Goal: Task Accomplishment & Management: Complete application form

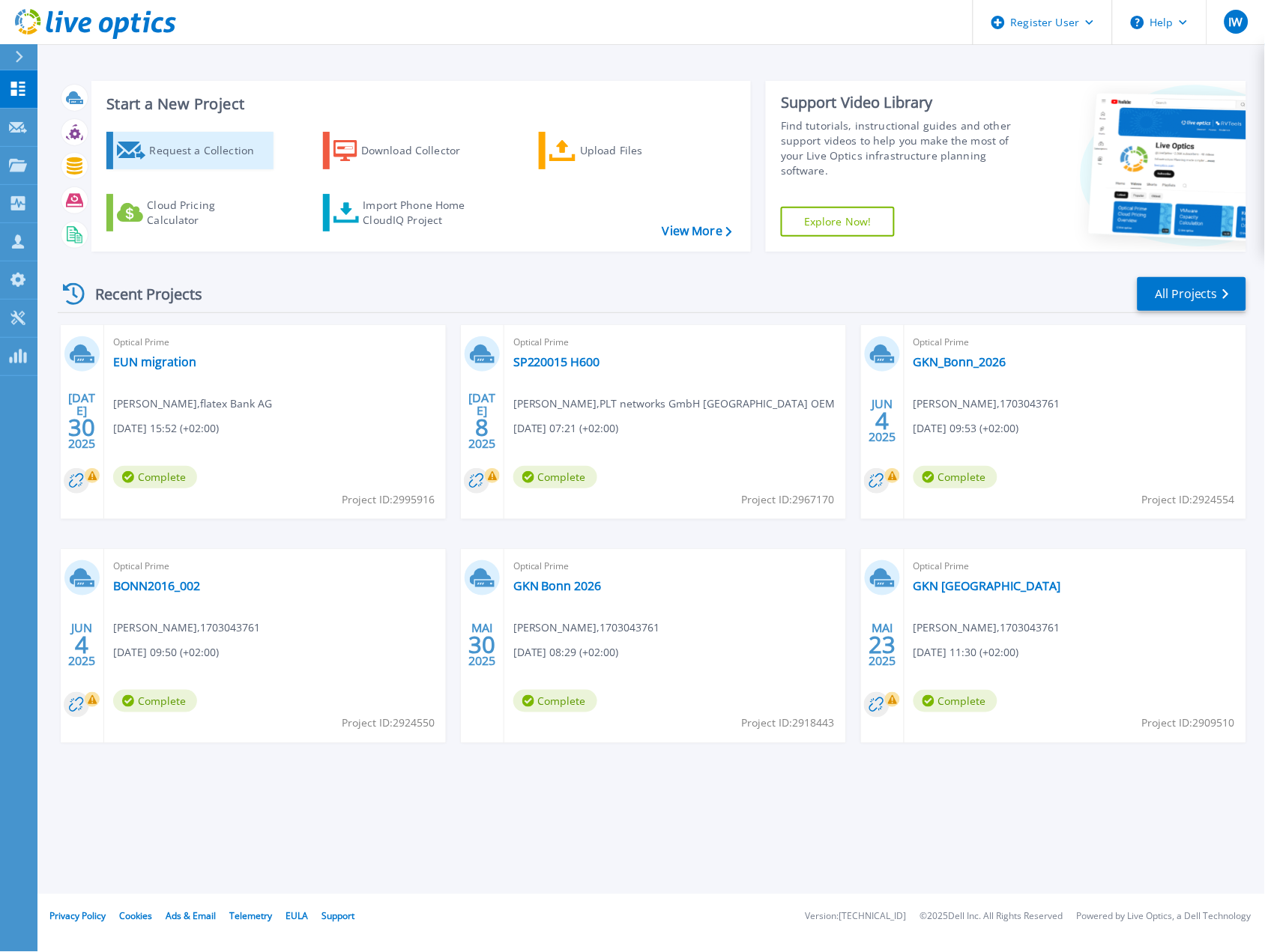
click at [204, 154] on div "Request a Collection" at bounding box center [209, 151] width 120 height 30
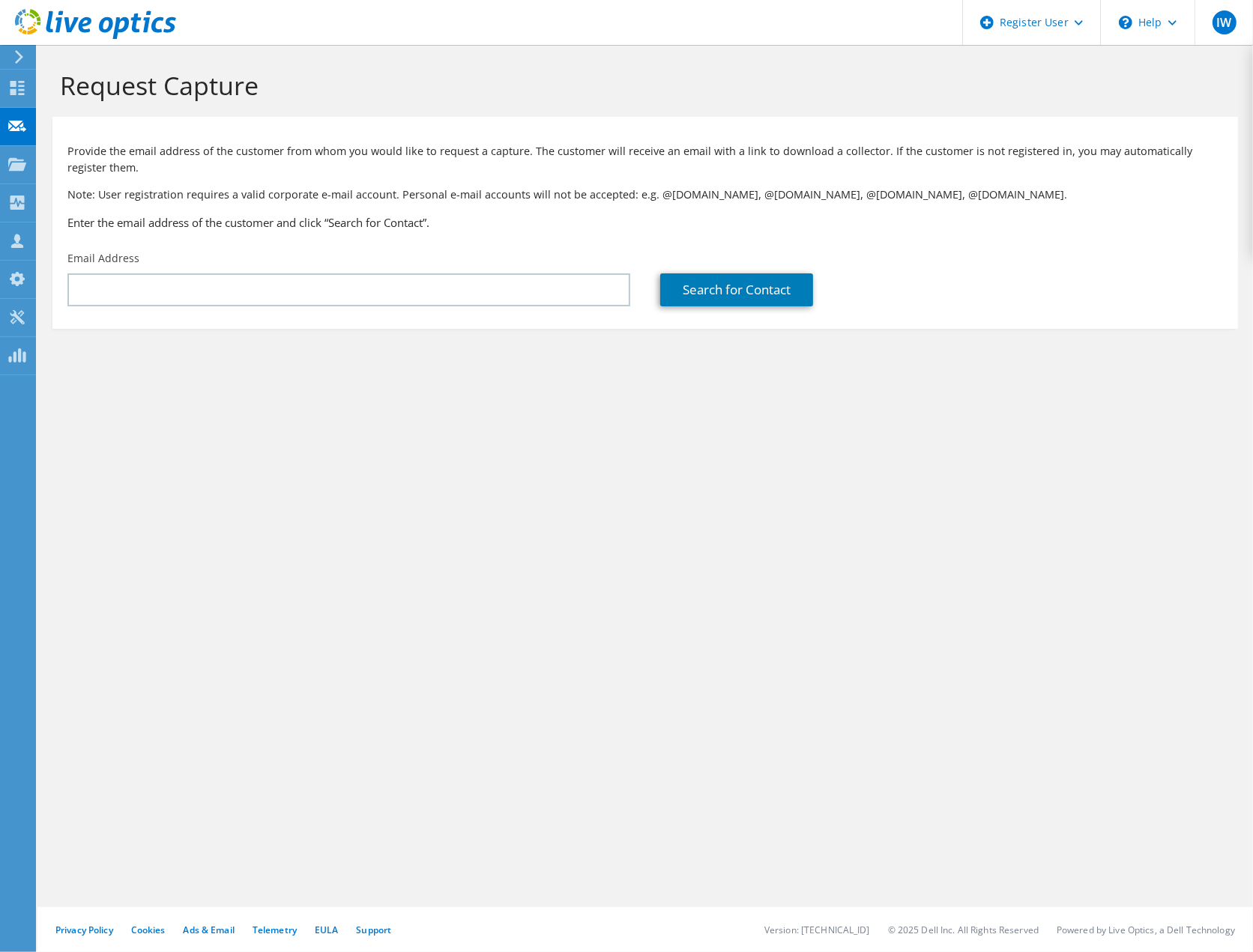
drag, startPoint x: 806, startPoint y: 506, endPoint x: 795, endPoint y: 503, distance: 11.4
click at [806, 506] on div "Request Capture Provide the email address of the customer from whom you would l…" at bounding box center [645, 498] width 1215 height 907
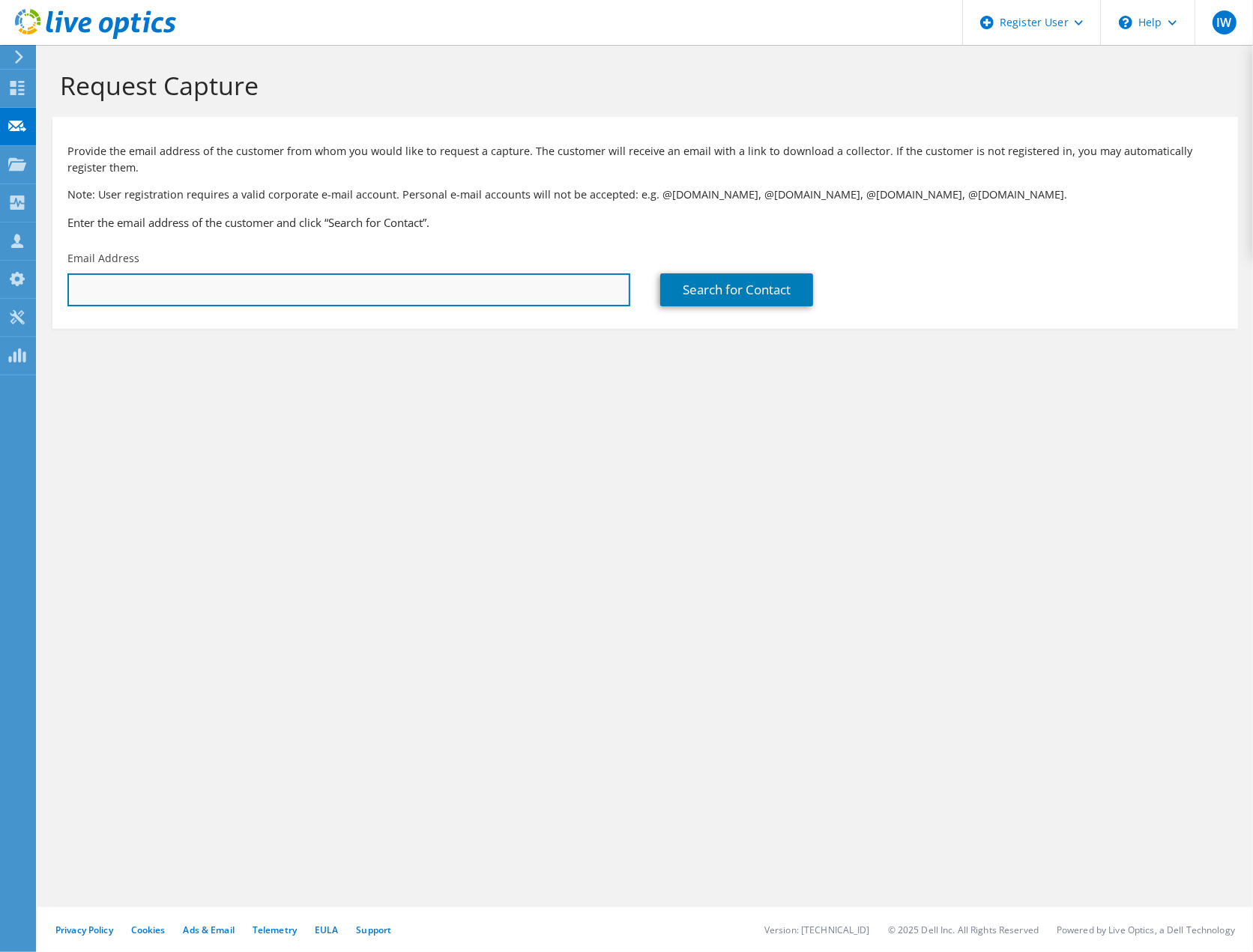
click at [252, 289] on input "text" at bounding box center [349, 290] width 563 height 33
paste input "Wollmann, Michael;"
type input "Wollmann, Michael;"
click at [193, 286] on input "Wollmann, Michael;" at bounding box center [349, 290] width 563 height 33
drag, startPoint x: 208, startPoint y: 295, endPoint x: 49, endPoint y: 298, distance: 159.0
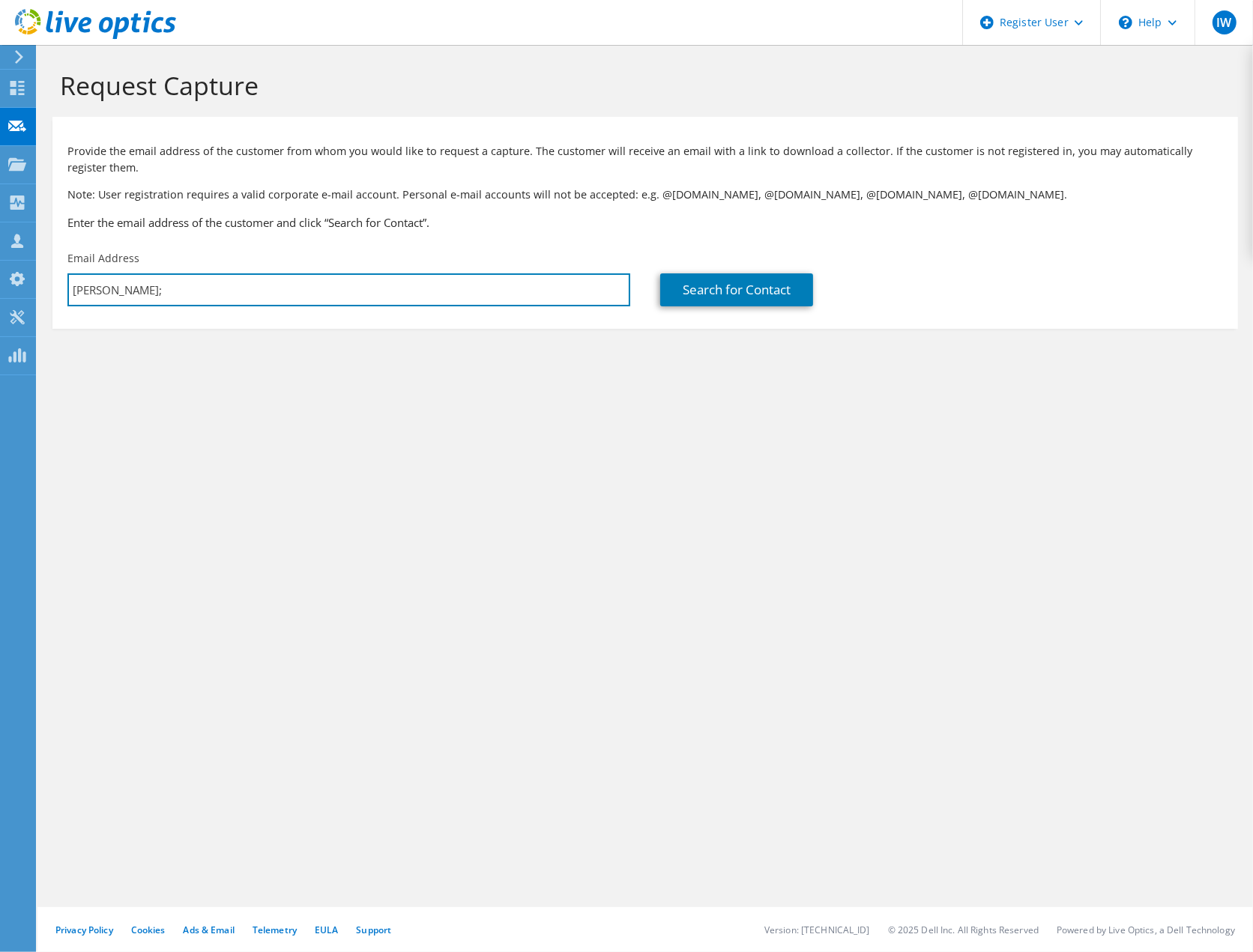
click at [49, 298] on section "Request Capture Provide the email address of the customer from whom you would l…" at bounding box center [645, 224] width 1215 height 359
click at [137, 283] on input "text" at bounding box center [349, 290] width 563 height 33
paste input "Michael.Wollmann@sycor.de"
type input "Michael.Wollmann@sycor.de"
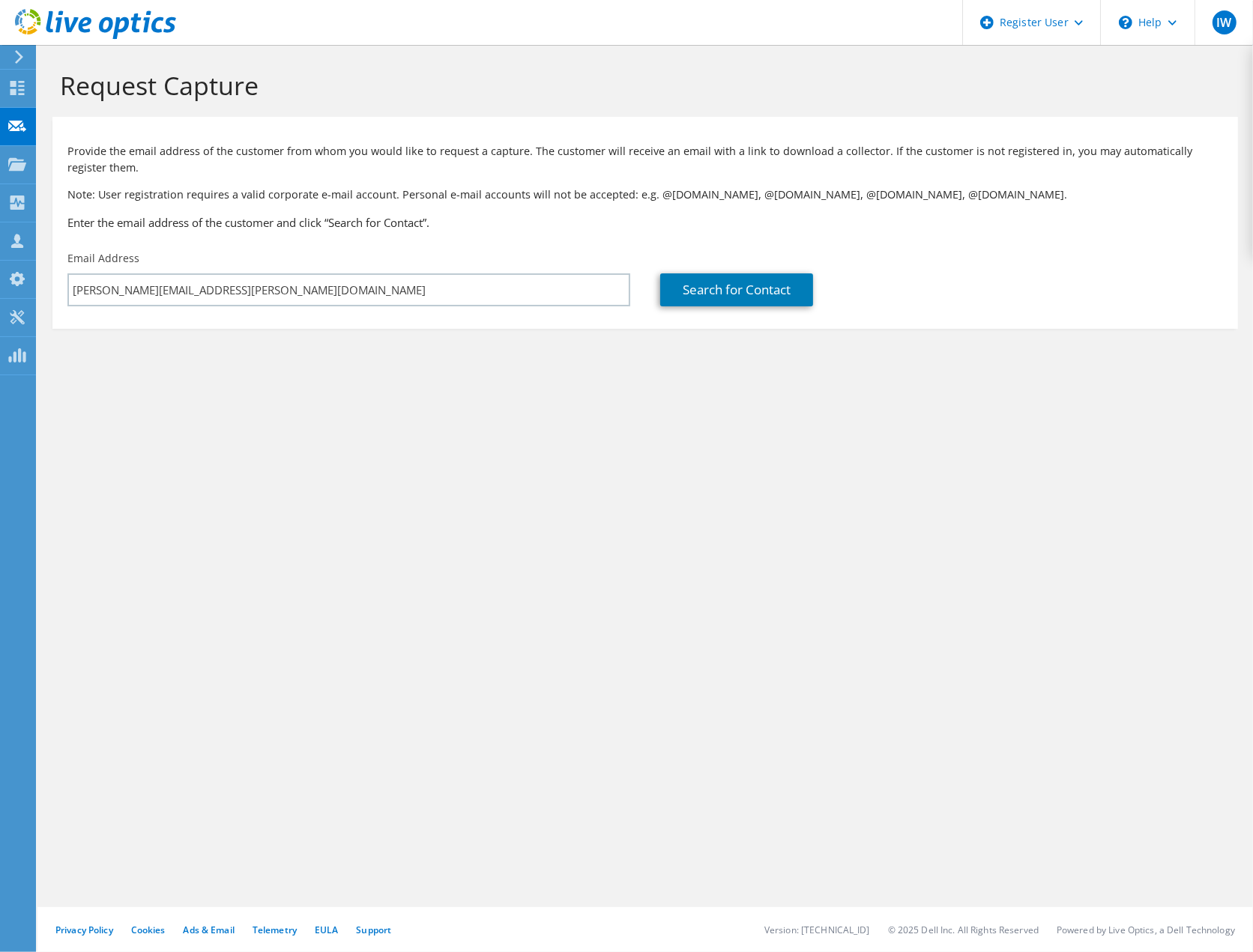
click at [348, 586] on div "Request Capture Provide the email address of the customer from whom you would l…" at bounding box center [645, 498] width 1215 height 907
click at [783, 294] on link "Search for Contact" at bounding box center [736, 290] width 153 height 33
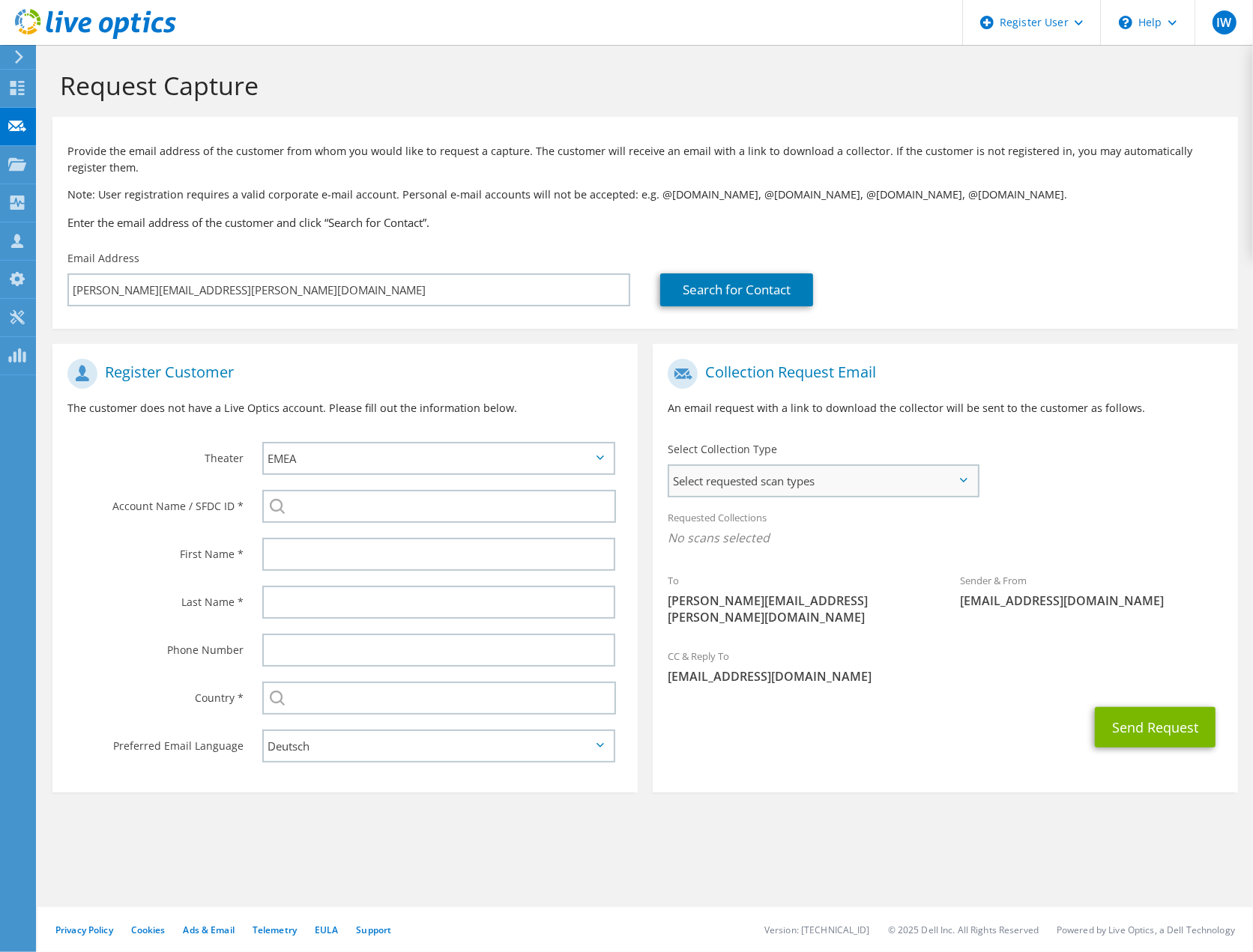
click at [823, 478] on span "Select requested scan types" at bounding box center [823, 481] width 308 height 30
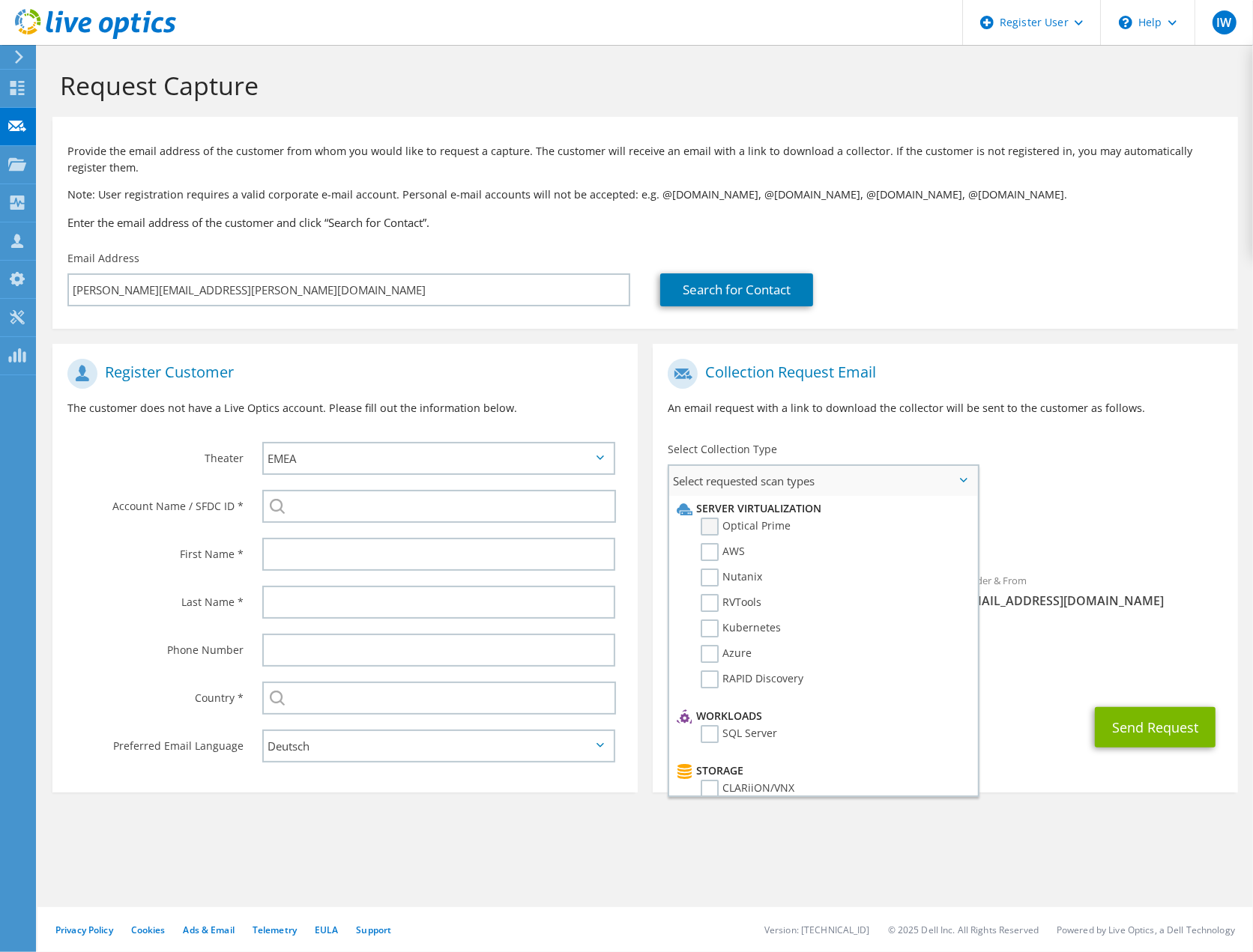
click at [758, 528] on label "Optical Prime" at bounding box center [746, 527] width 90 height 18
click at [0, 0] on input "Optical Prime" at bounding box center [0, 0] width 0 height 0
click at [734, 730] on label "SQL Server" at bounding box center [739, 734] width 76 height 18
click at [0, 0] on input "SQL Server" at bounding box center [0, 0] width 0 height 0
click at [491, 867] on div "Request Capture Provide the email address of the customer from whom you would l…" at bounding box center [645, 498] width 1215 height 907
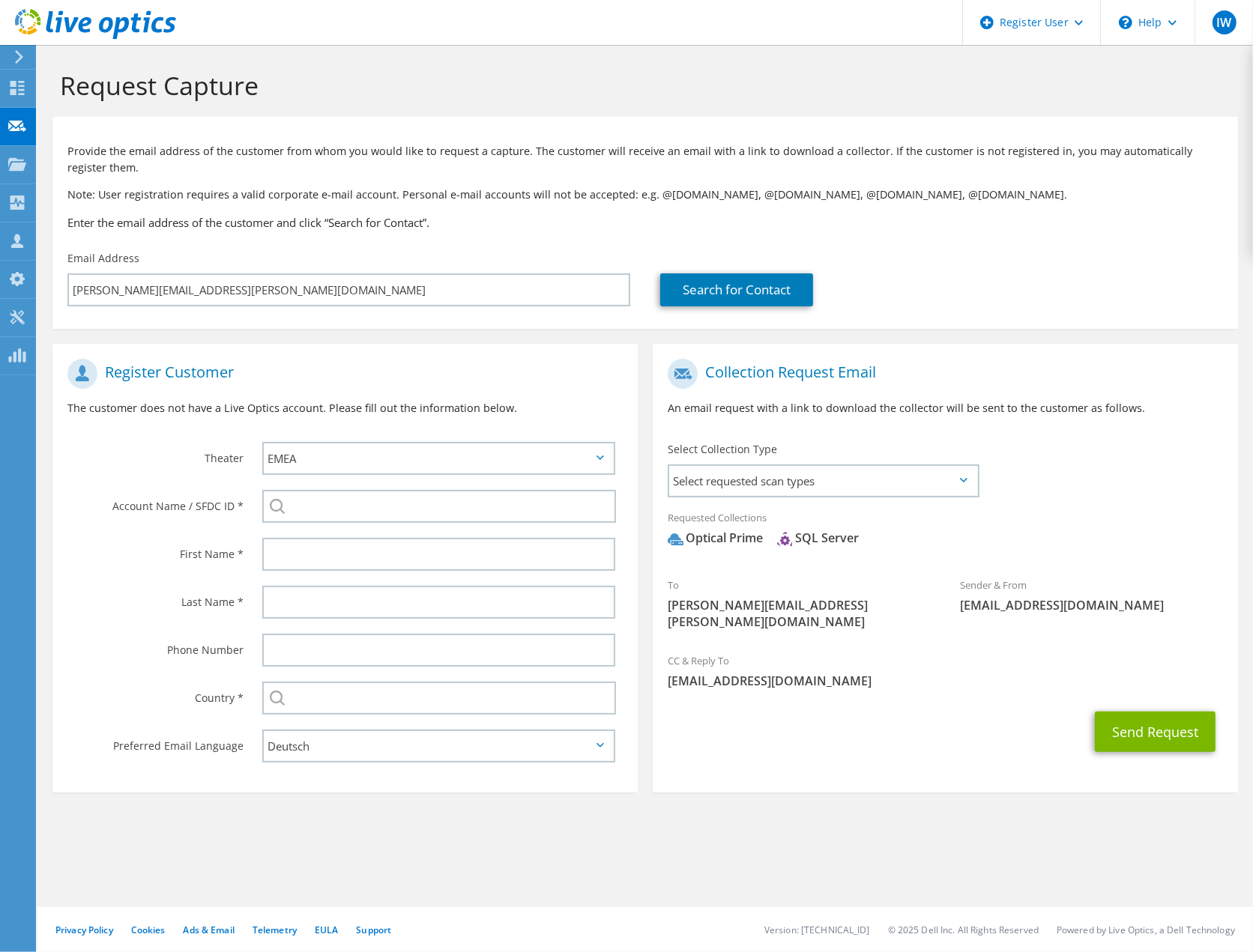
click at [689, 862] on div "Request Capture Provide the email address of the customer from whom you would l…" at bounding box center [645, 498] width 1215 height 907
click at [338, 511] on input "search" at bounding box center [439, 506] width 354 height 33
paste input "28555025"
type input "28555025"
click at [115, 553] on label "First Name *" at bounding box center [155, 549] width 176 height 24
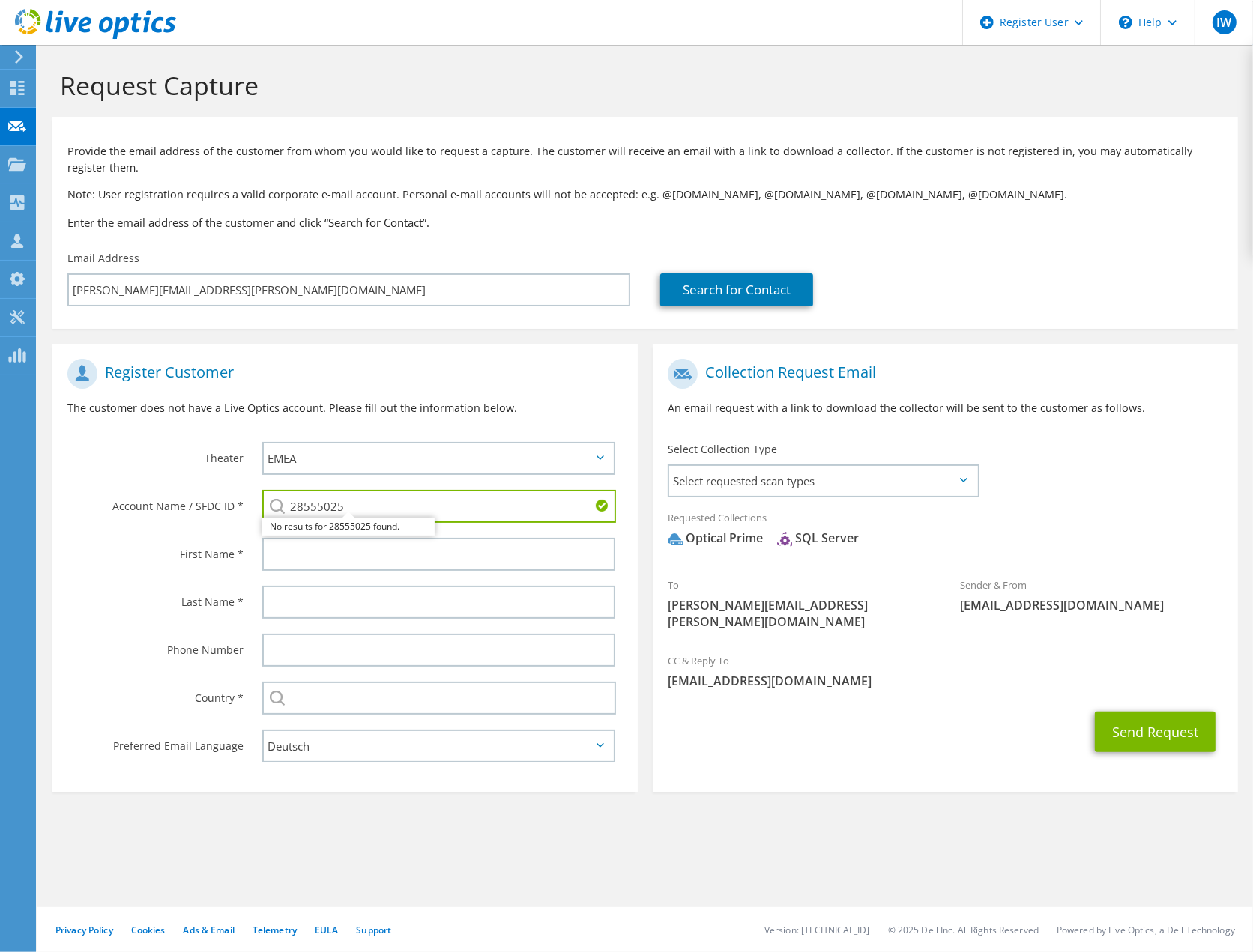
click at [516, 345] on section "Register Customer The customer does not have a Live Optics account. Please fill…" at bounding box center [345, 568] width 586 height 449
click at [1156, 714] on button "Send Request" at bounding box center [1156, 732] width 121 height 41
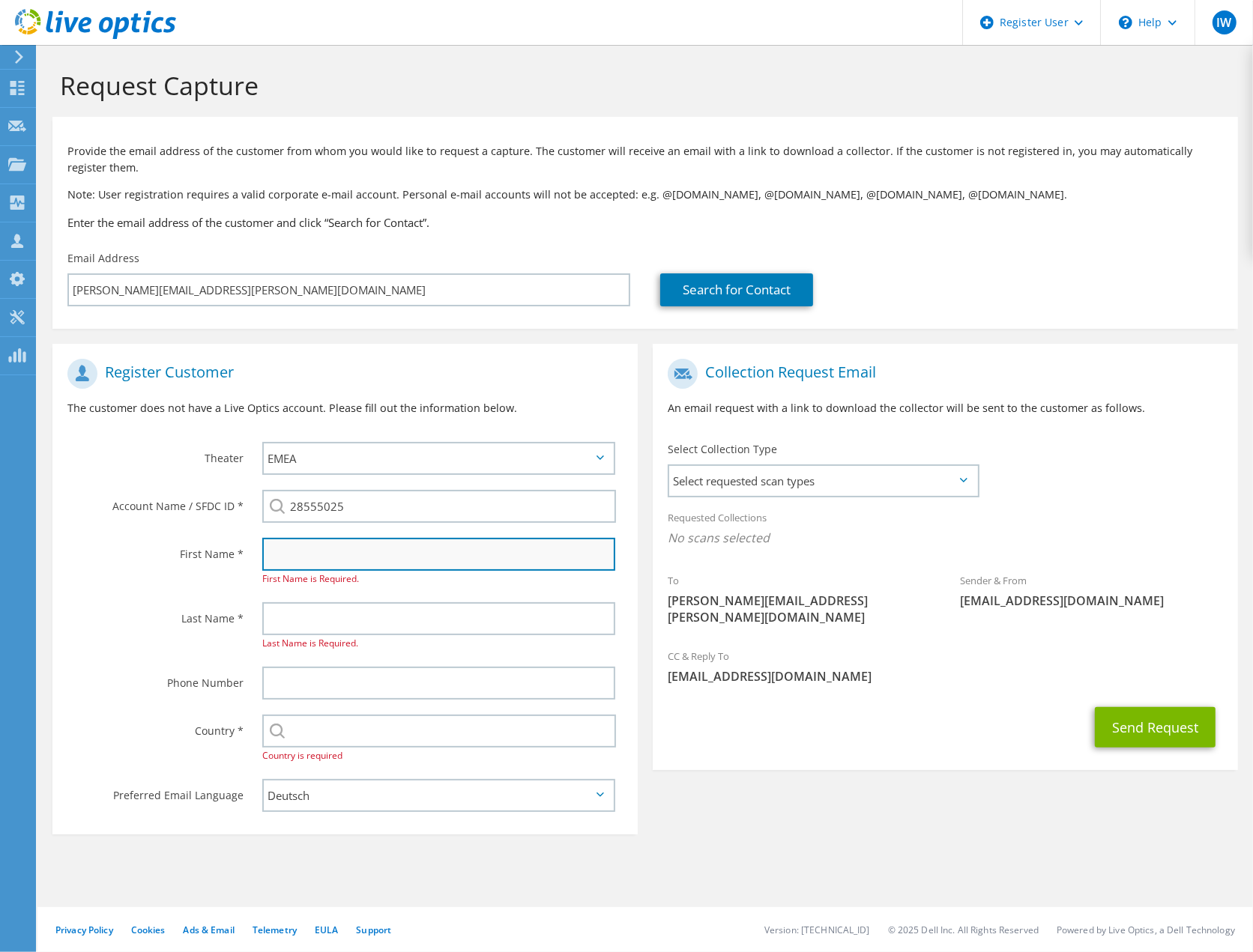
click at [290, 554] on input "text" at bounding box center [439, 554] width 353 height 33
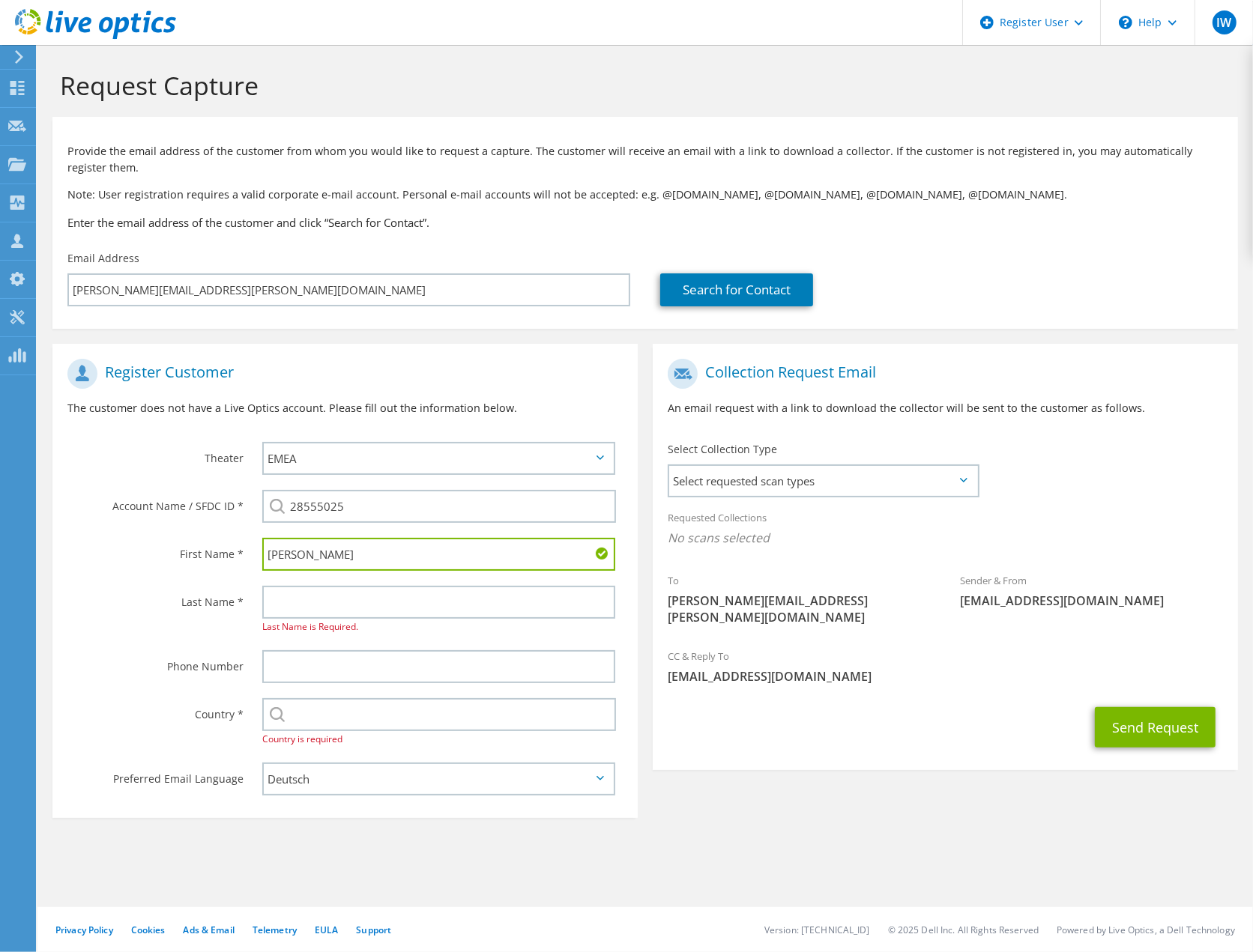
type input "Michael"
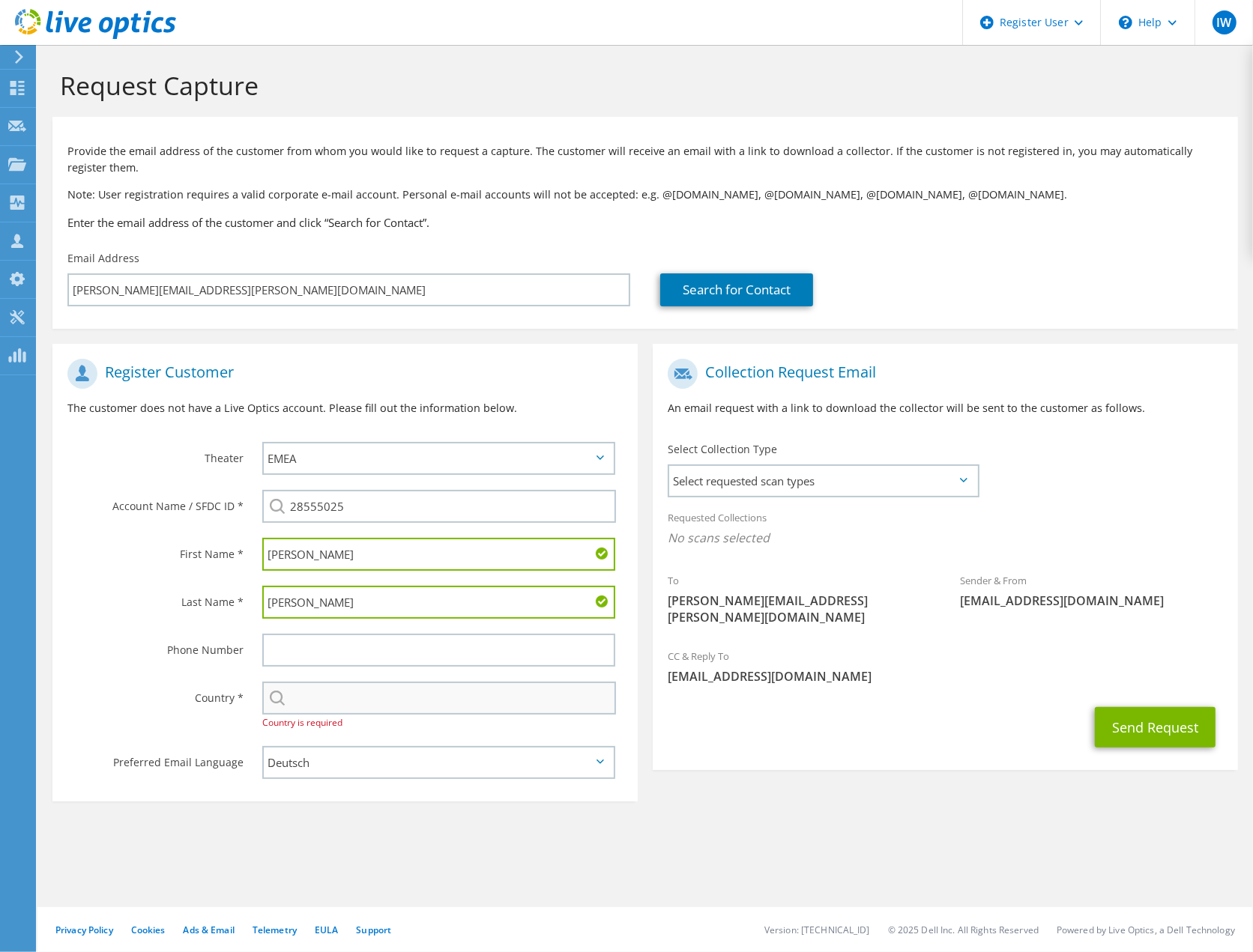
type input "Wollmann"
click at [381, 686] on input "text" at bounding box center [439, 698] width 354 height 33
type input "Deutschland"
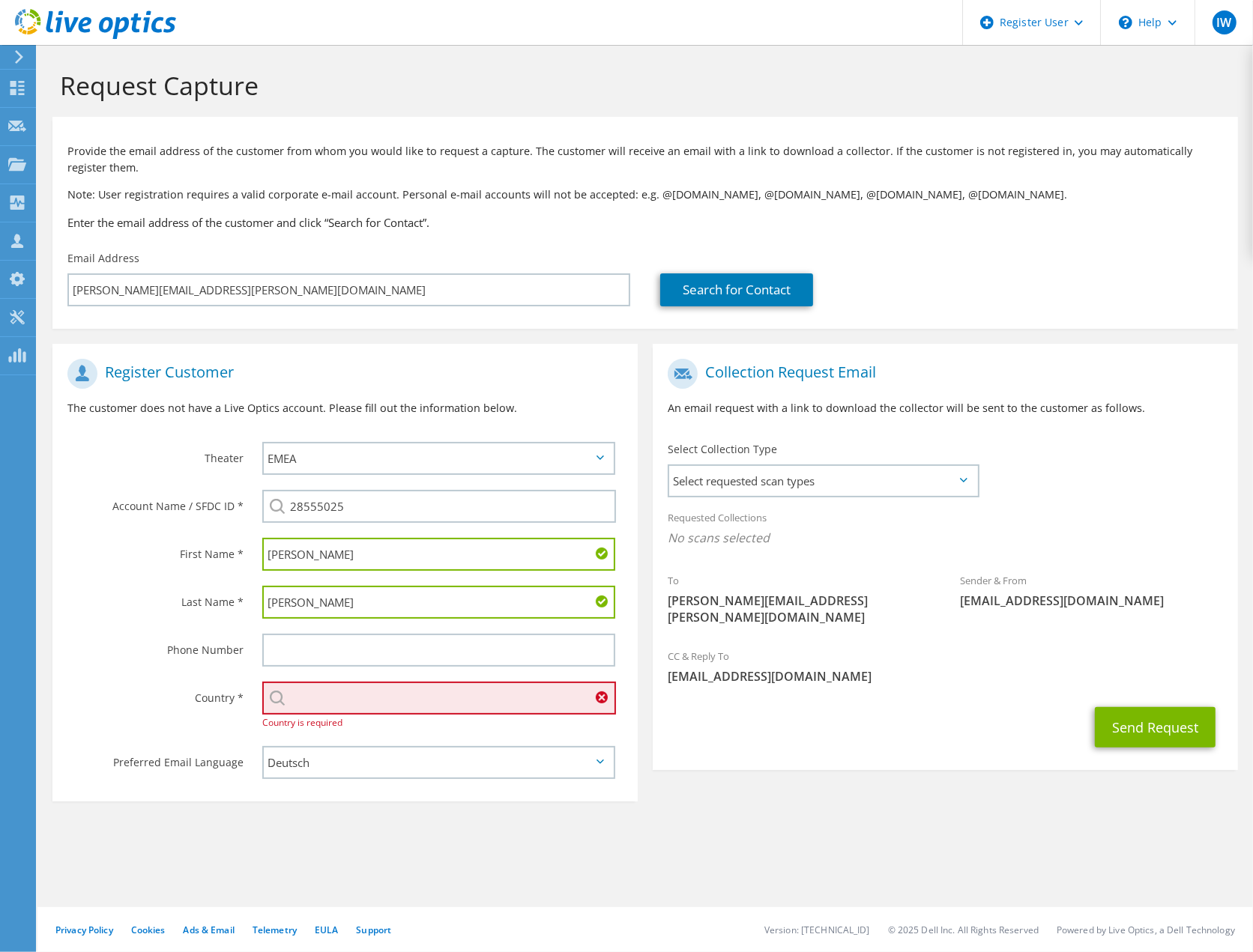
click at [381, 686] on input "text" at bounding box center [439, 698] width 354 height 33
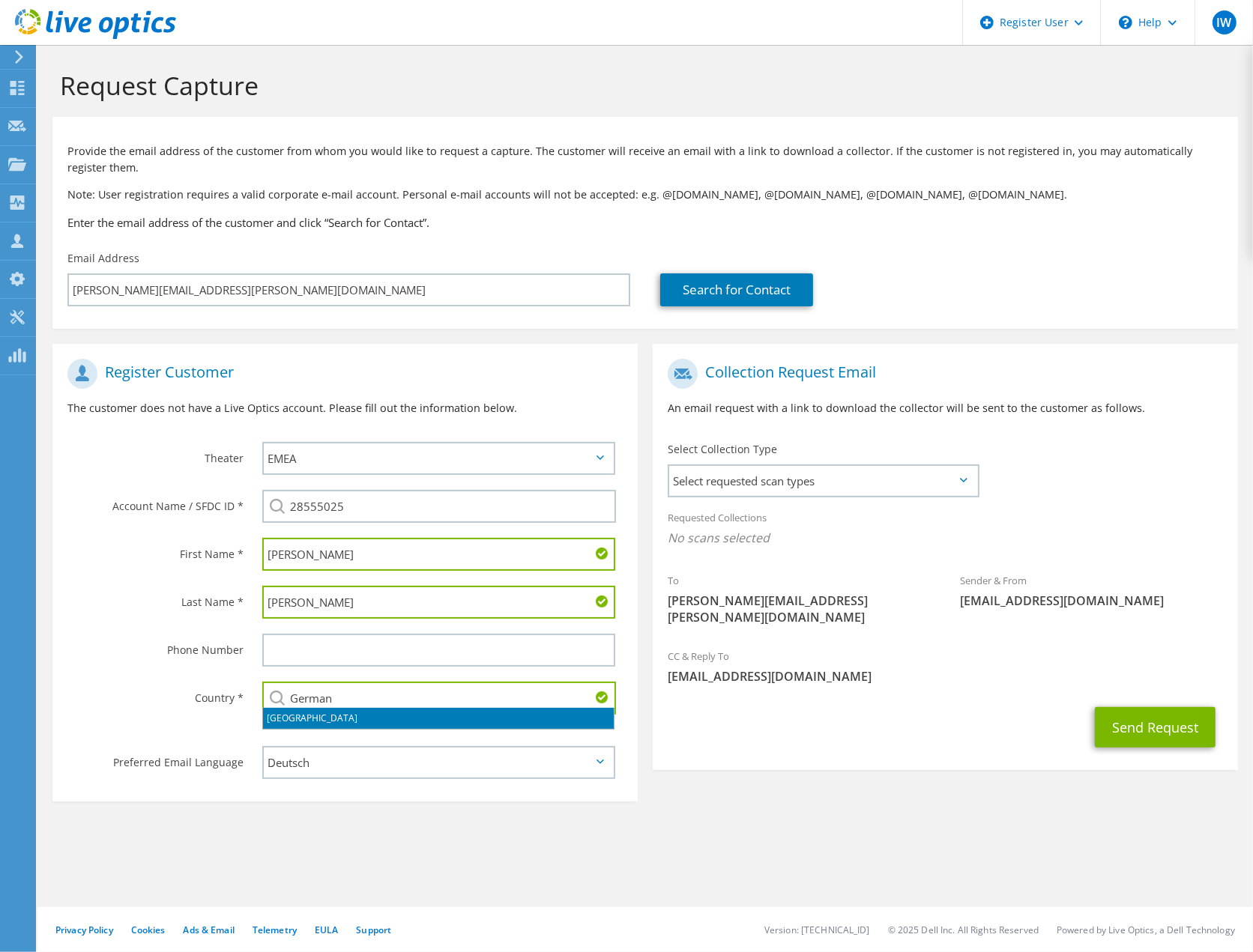
click at [289, 716] on li "[GEOGRAPHIC_DATA]" at bounding box center [438, 718] width 351 height 21
type input "[GEOGRAPHIC_DATA]"
click at [783, 782] on div "Register Customer The customer does not have a Live Optics account. Please fill…" at bounding box center [645, 569] width 1200 height 480
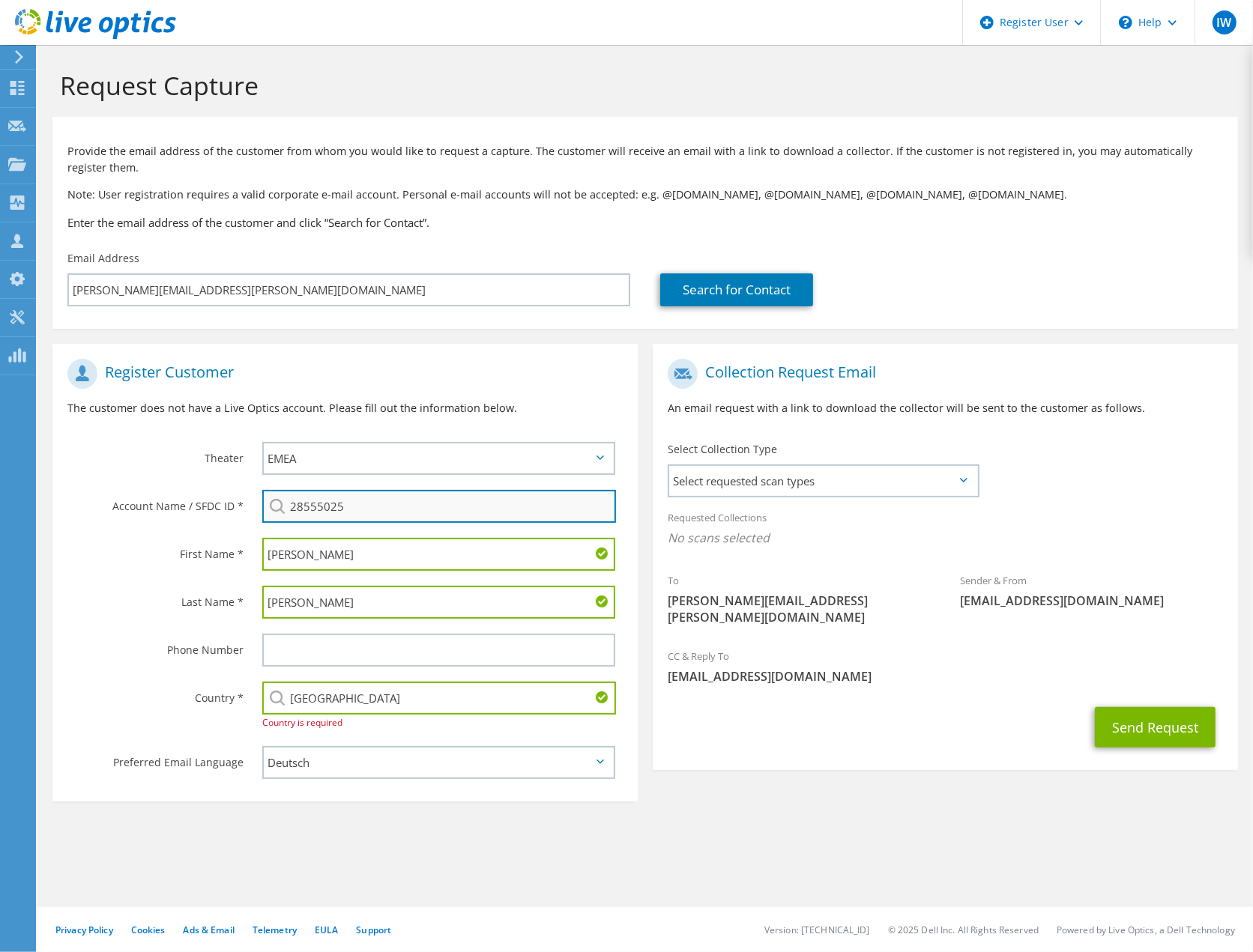
drag, startPoint x: 363, startPoint y: 513, endPoint x: 264, endPoint y: 513, distance: 99.0
click at [264, 513] on input "28555025" at bounding box center [439, 506] width 354 height 33
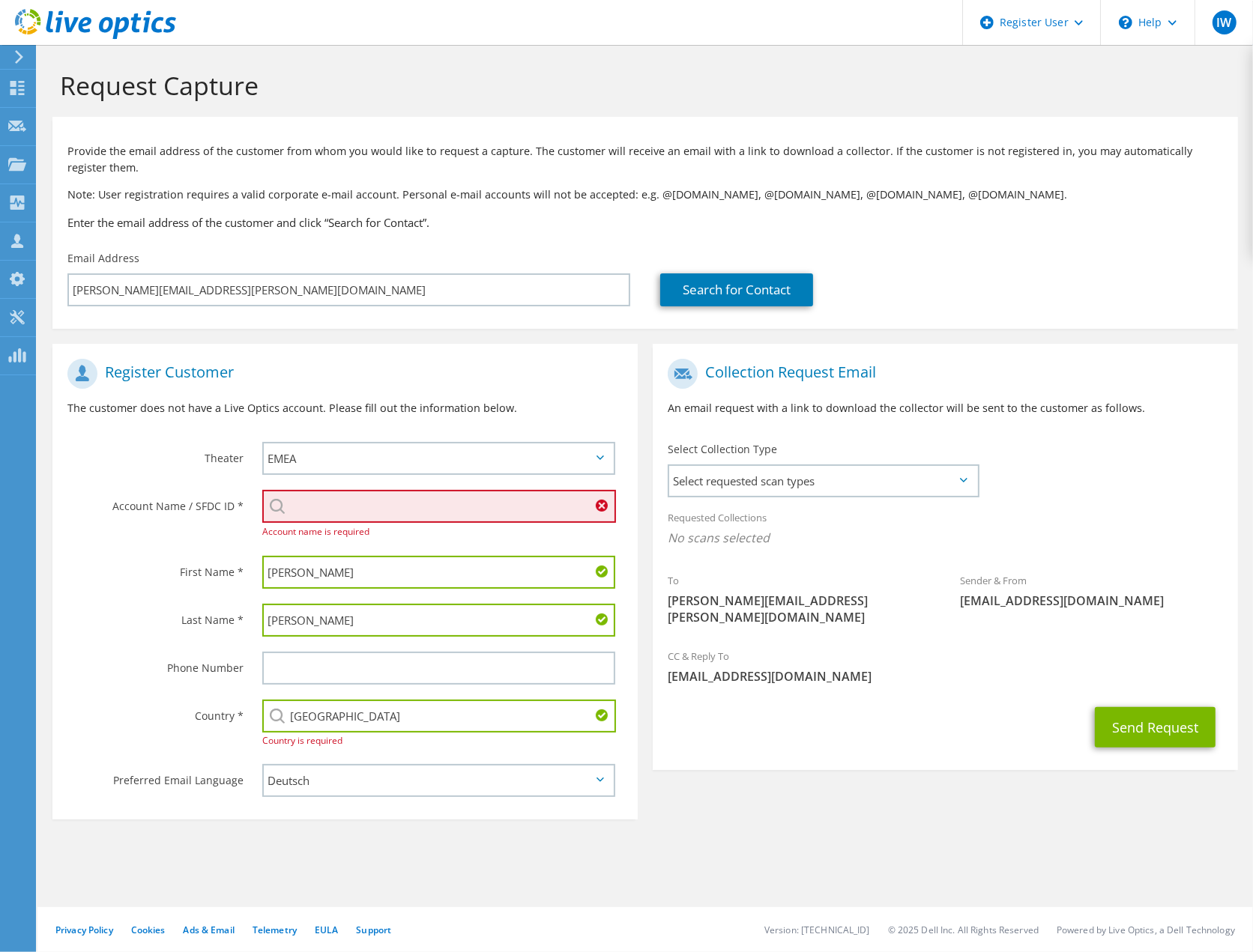
paste input "2636830034"
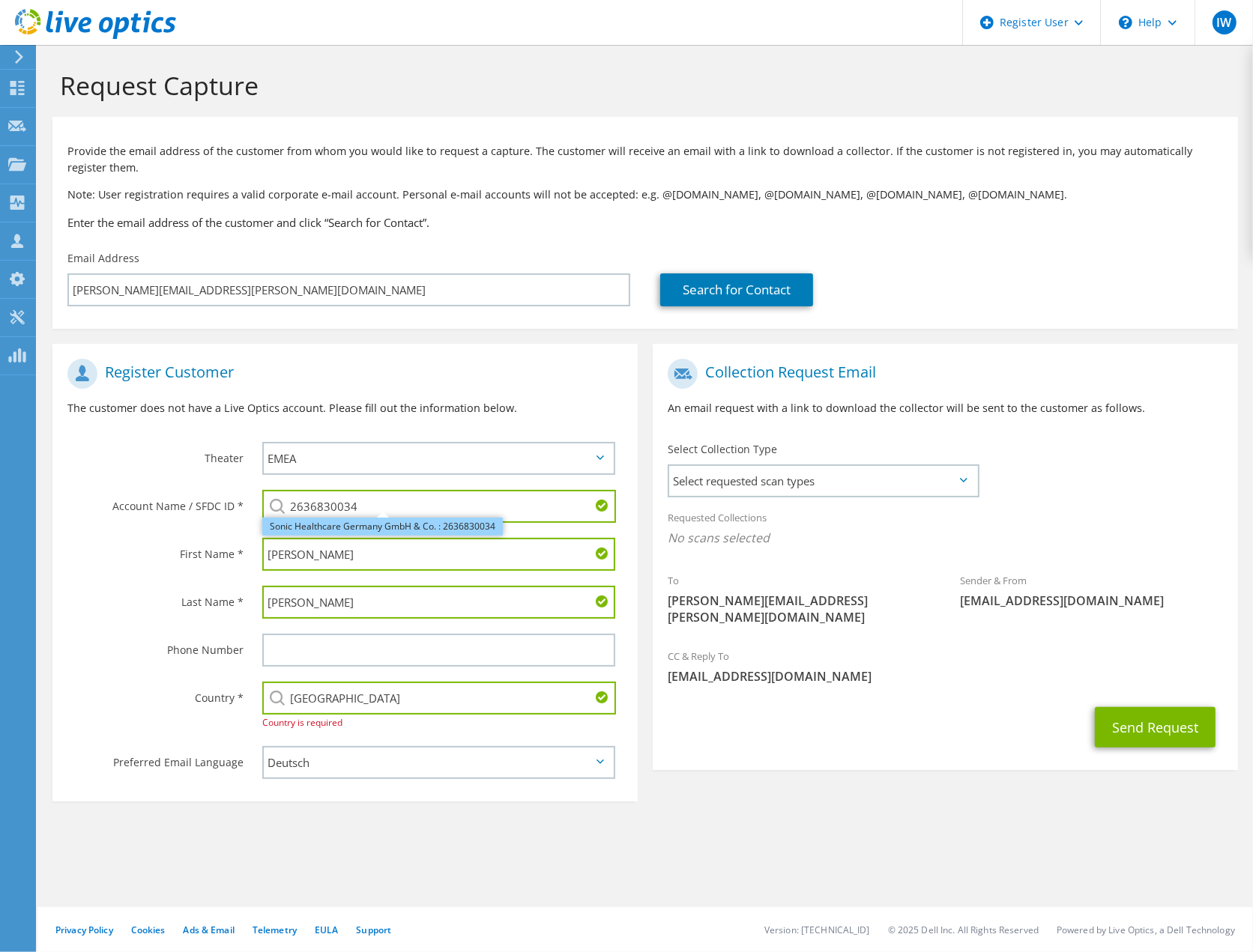
click at [444, 529] on li "Sonic Healthcare Germany GmbH & Co. : 2636830034" at bounding box center [382, 527] width 240 height 18
type input "Sonic Healthcare Germany GmbH & Co. : 2636830034"
click at [838, 852] on section "Request Capture Provide the email address of the customer from whom you would l…" at bounding box center [645, 464] width 1215 height 839
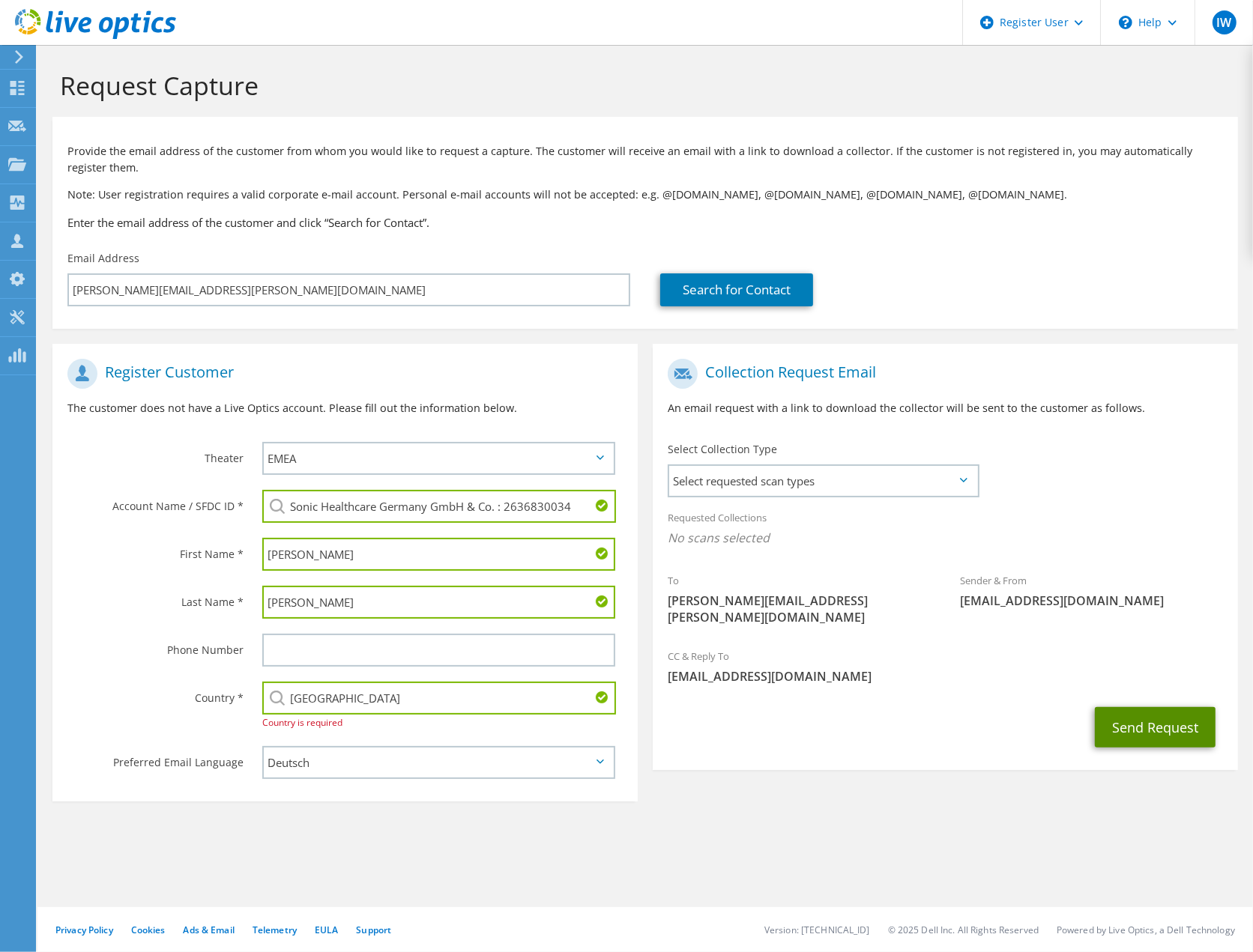
click at [1153, 720] on button "Send Request" at bounding box center [1156, 728] width 121 height 41
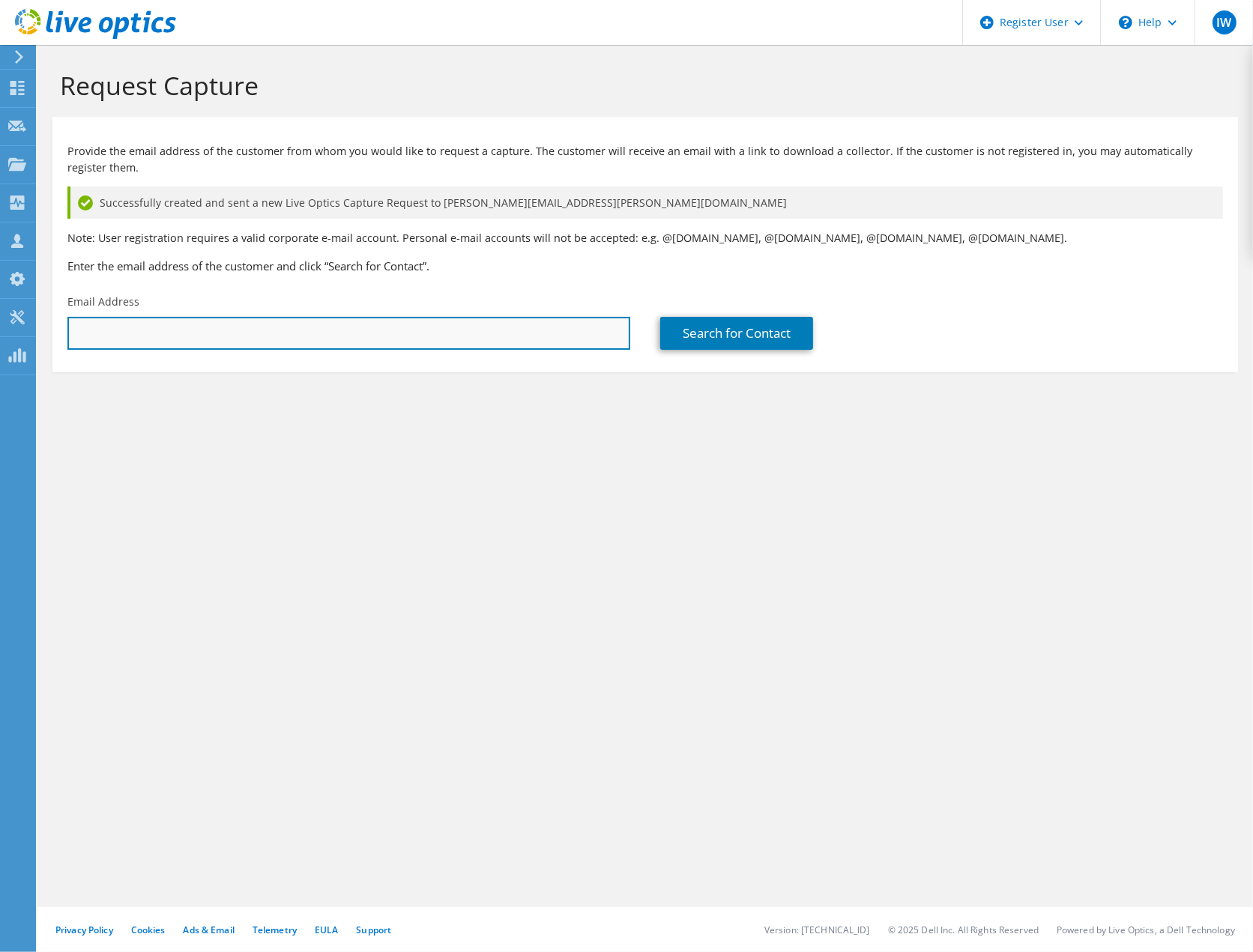
click at [196, 341] on input "text" at bounding box center [349, 334] width 563 height 33
paste input "[PERSON_NAME][EMAIL_ADDRESS][PERSON_NAME][DOMAIN_NAME]"
type input "Peter.Braack@sycor.de"
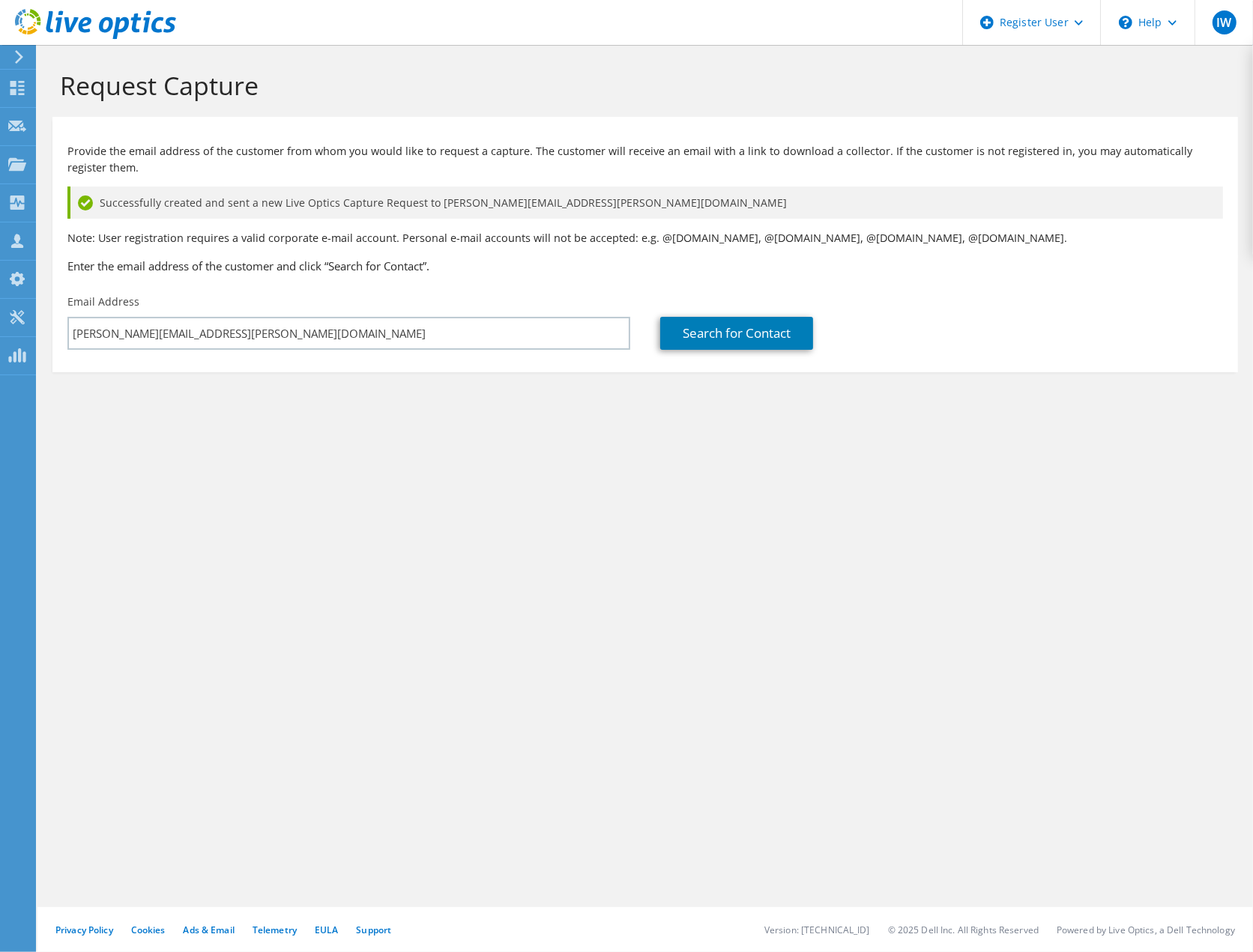
click at [679, 563] on div "Request Capture Provide the email address of the customer from whom you would l…" at bounding box center [645, 498] width 1215 height 907
click at [763, 331] on link "Search for Contact" at bounding box center [736, 334] width 153 height 33
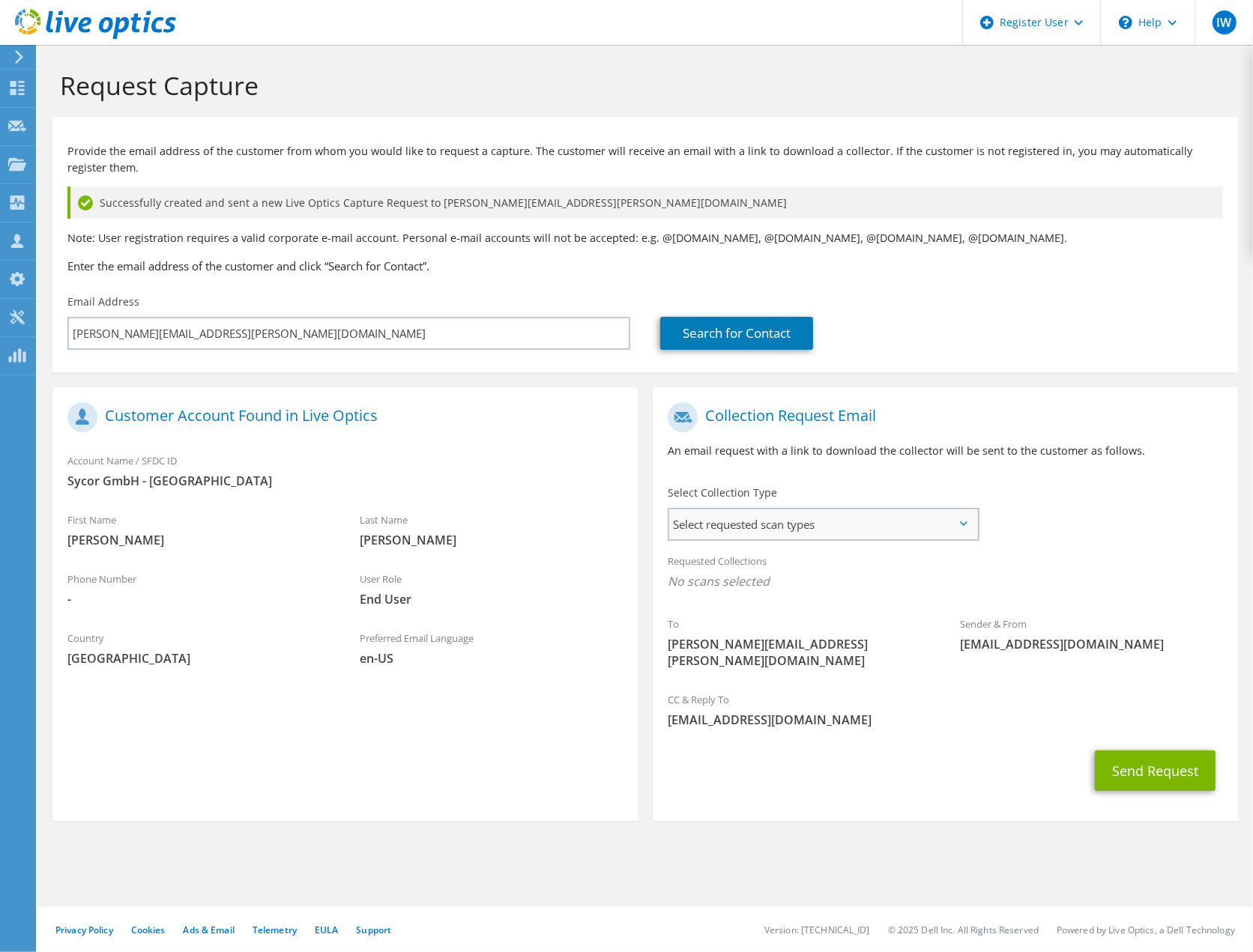
click at [812, 522] on span "Select requested scan types" at bounding box center [823, 524] width 308 height 30
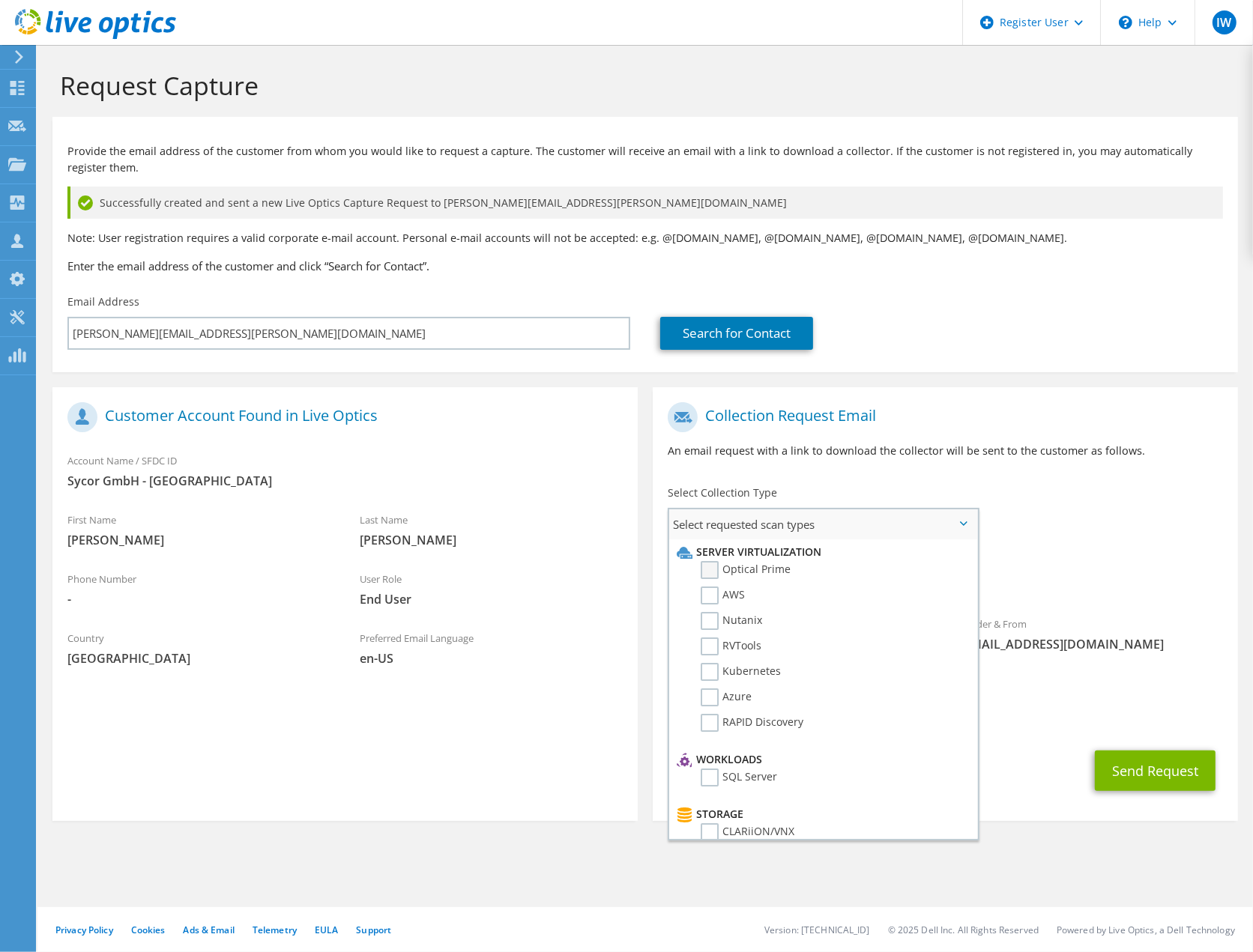
click at [783, 570] on label "Optical Prime" at bounding box center [746, 570] width 90 height 18
click at [0, 0] on input "Optical Prime" at bounding box center [0, 0] width 0 height 0
click at [1075, 508] on div "To Peter.Braack@sycor.de Sender & From liveoptics@liveoptics.com" at bounding box center [945, 542] width 586 height 294
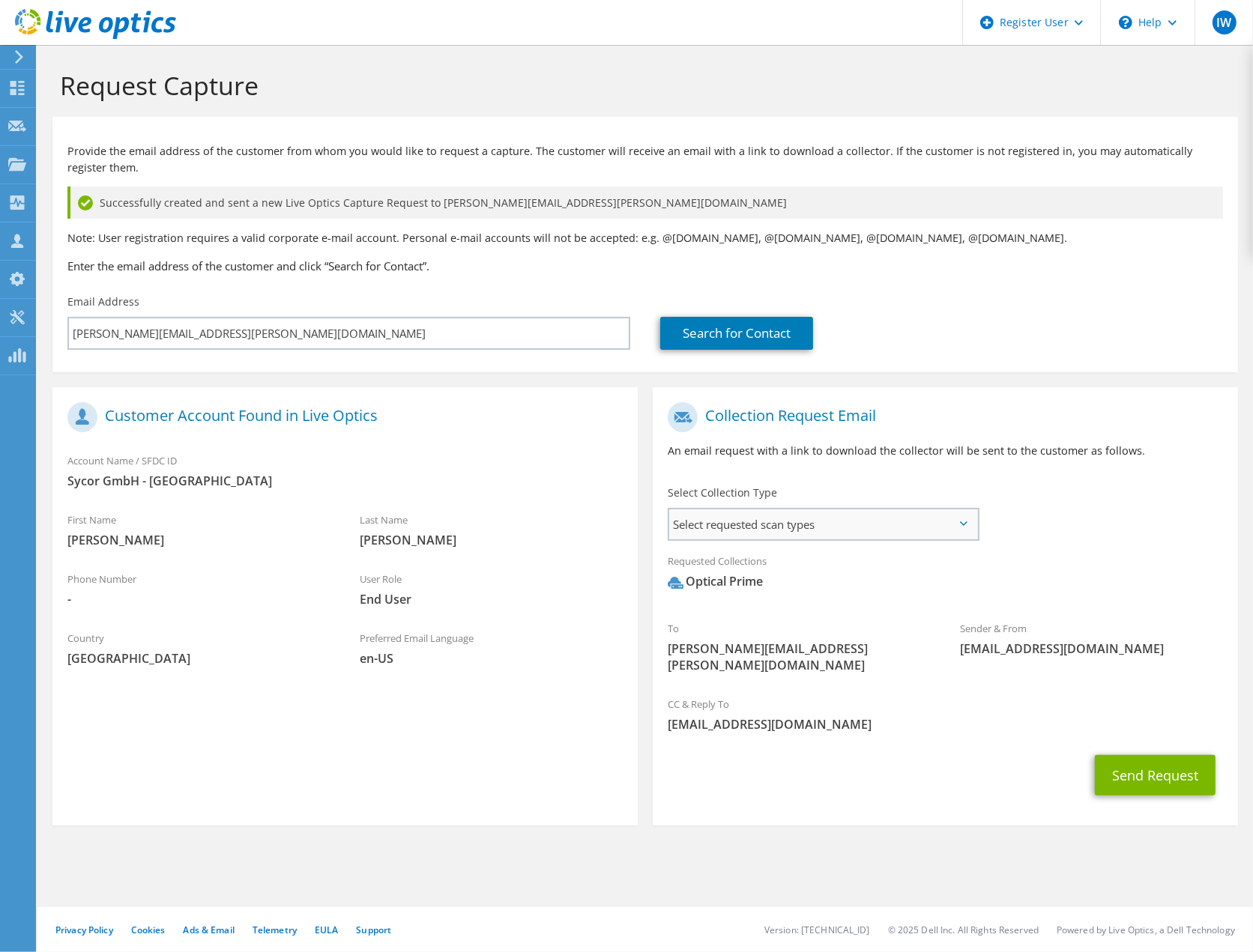
click at [846, 528] on span "Select requested scan types" at bounding box center [823, 524] width 308 height 30
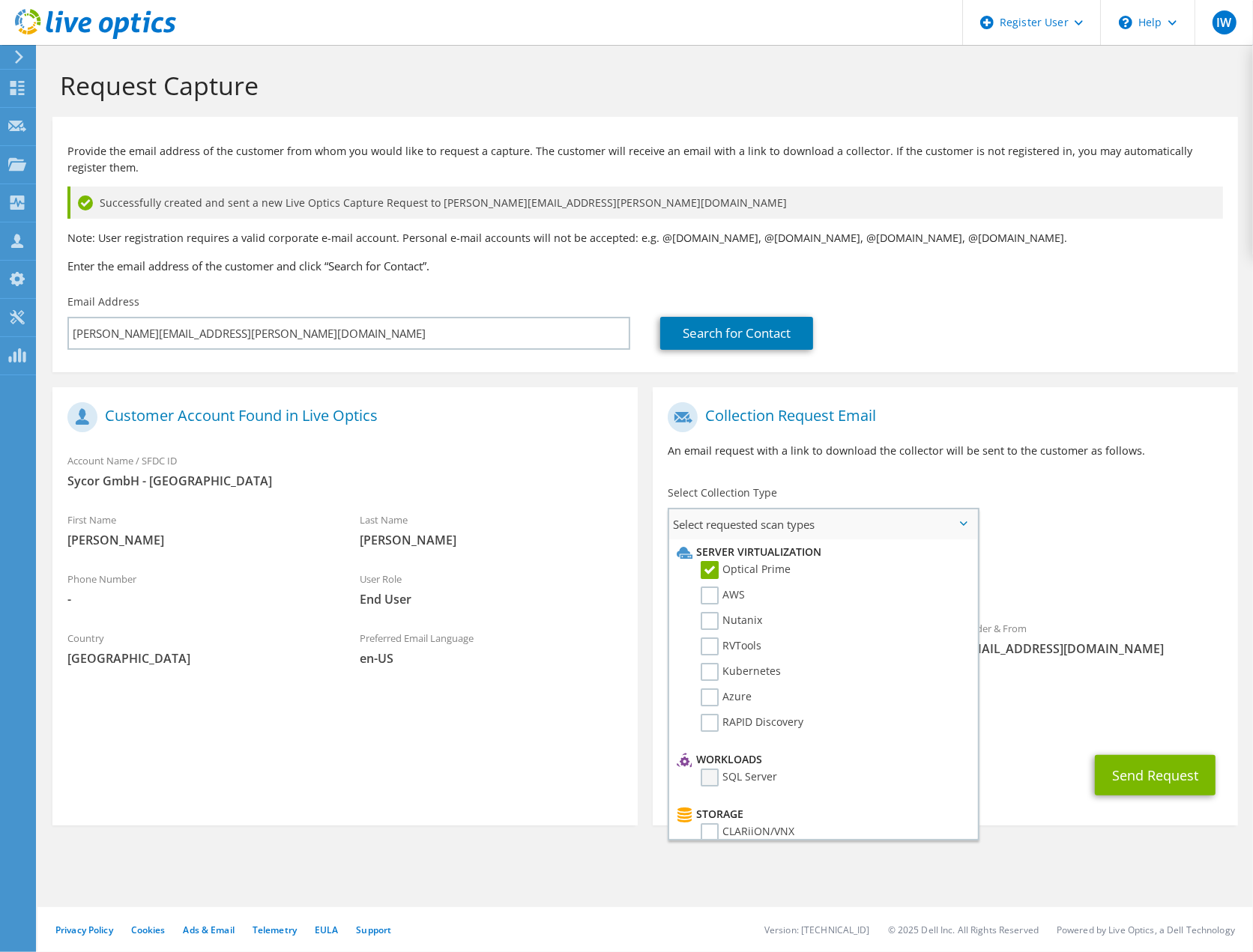
click at [739, 768] on label "SQL Server" at bounding box center [739, 777] width 76 height 18
click at [0, 0] on input "SQL Server" at bounding box center [0, 0] width 0 height 0
click at [1099, 543] on div "To Peter.Braack@sycor.de Sender & From liveoptics@liveoptics.com" at bounding box center [945, 542] width 586 height 294
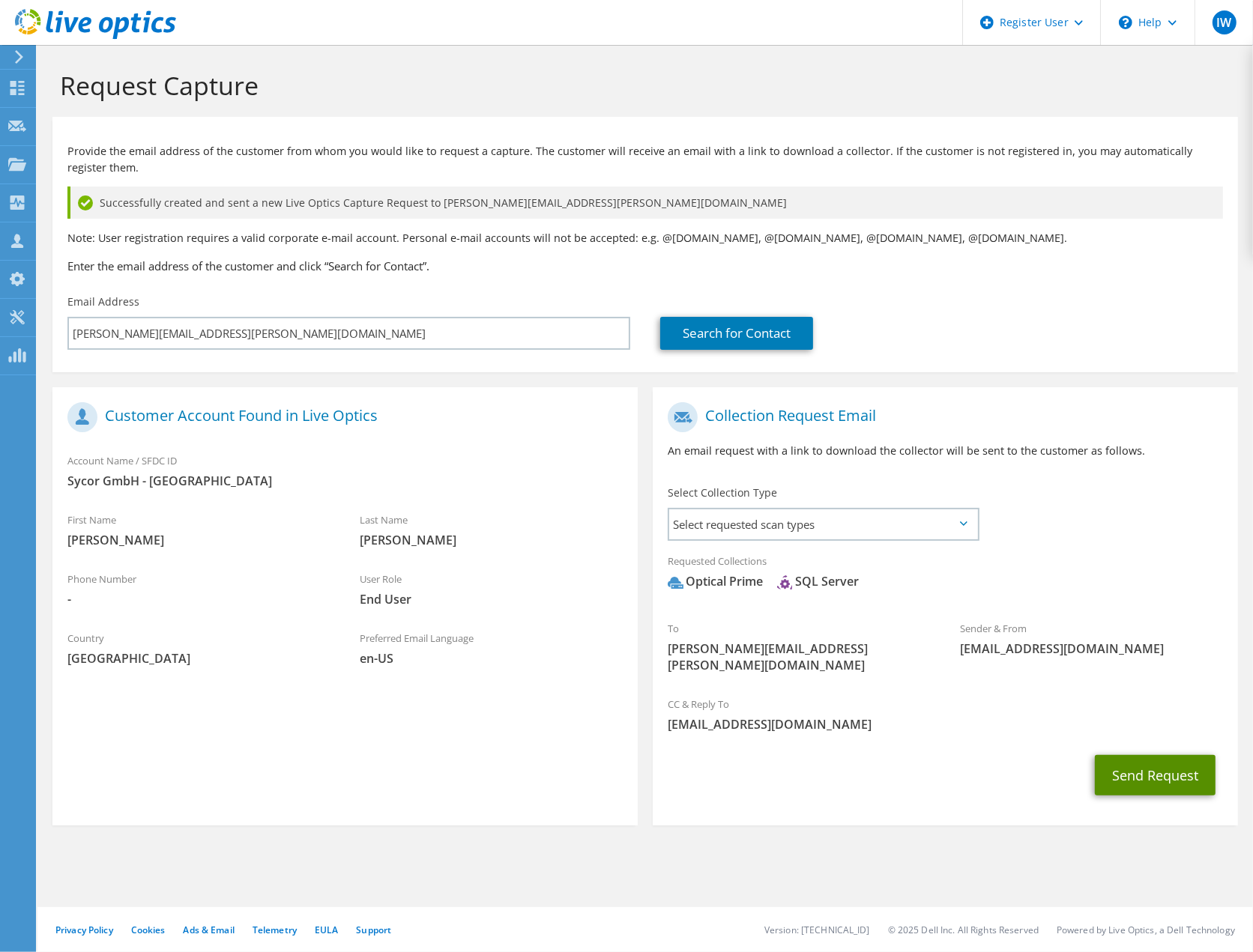
click at [1160, 760] on button "Send Request" at bounding box center [1156, 775] width 121 height 41
